Goal: Find specific page/section: Find specific page/section

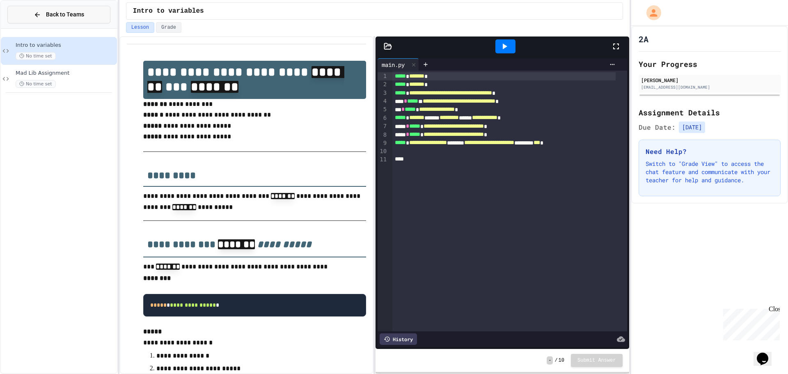
click at [86, 16] on button "Back to Teams" at bounding box center [58, 15] width 103 height 18
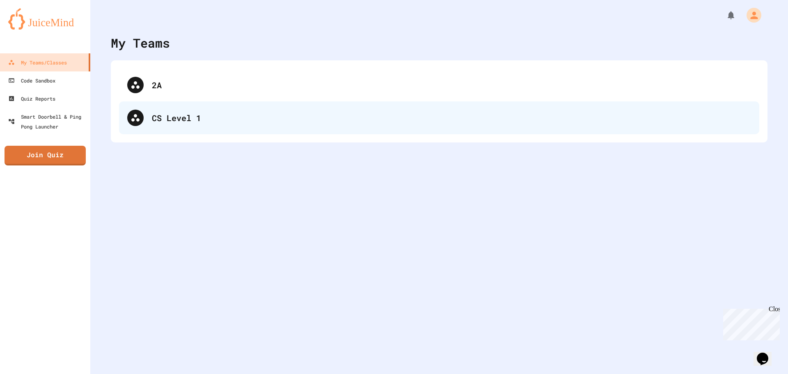
click at [220, 121] on div "CS Level 1" at bounding box center [451, 118] width 599 height 12
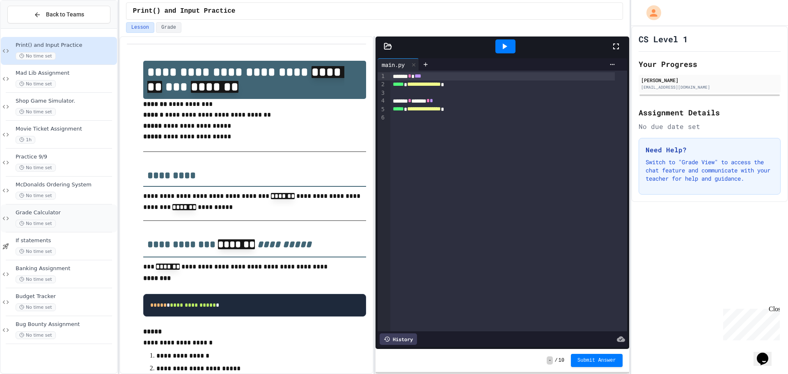
click at [68, 215] on span "Grade Calculator" at bounding box center [66, 212] width 100 height 7
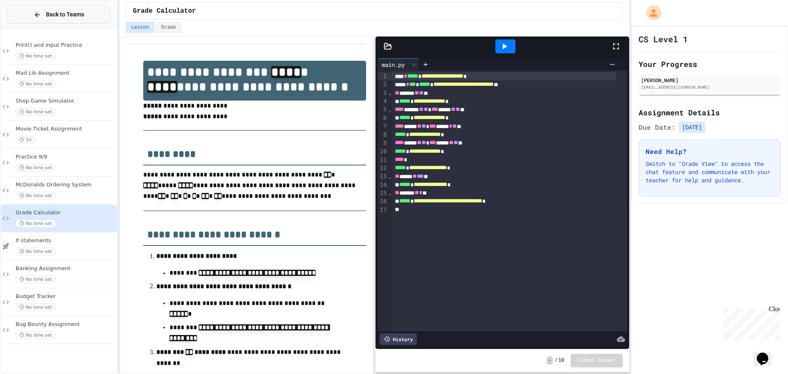
click at [65, 13] on span "Back to Teams" at bounding box center [65, 14] width 38 height 9
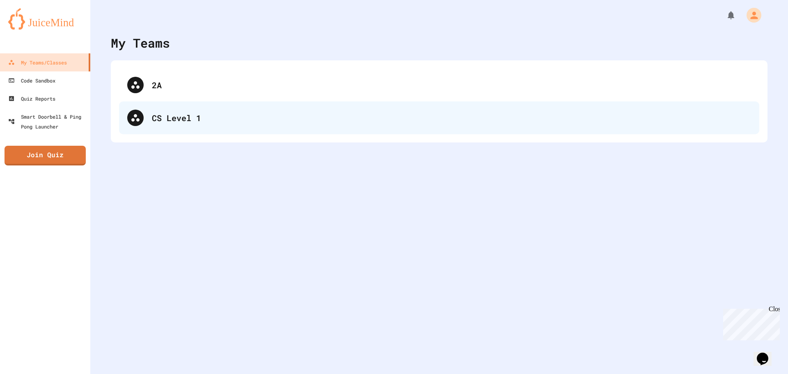
click at [191, 115] on div "CS Level 1" at bounding box center [451, 118] width 599 height 12
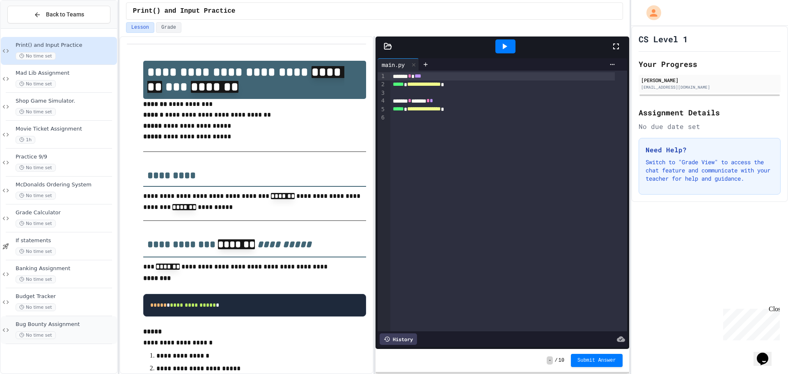
click at [80, 328] on div "Bug Bounty Assignment No time set" at bounding box center [66, 330] width 100 height 18
